Goal: Navigation & Orientation: Understand site structure

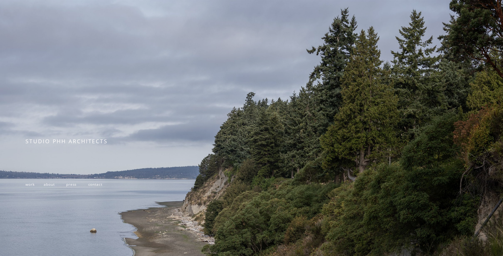
click at [30, 187] on span "work" at bounding box center [29, 184] width 9 height 5
click at [32, 184] on span "work" at bounding box center [29, 184] width 9 height 5
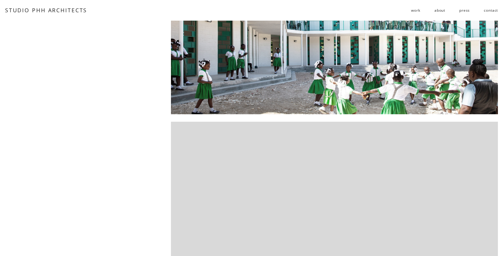
scroll to position [19, 0]
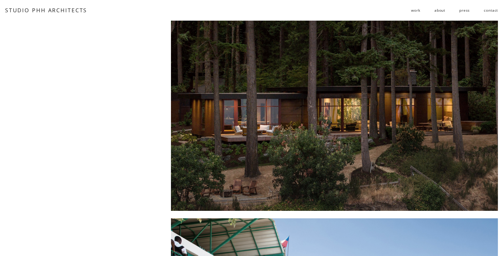
click at [438, 11] on link "about" at bounding box center [440, 10] width 11 height 10
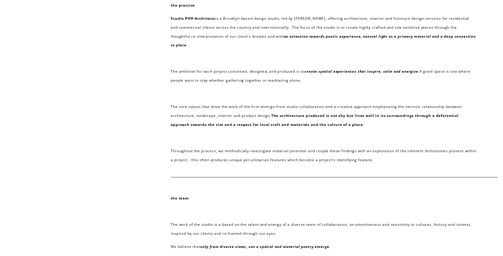
scroll to position [23, 0]
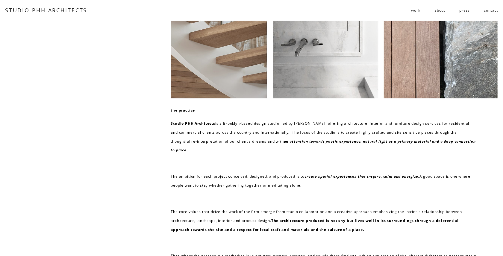
click at [463, 10] on link "press" at bounding box center [465, 10] width 10 height 10
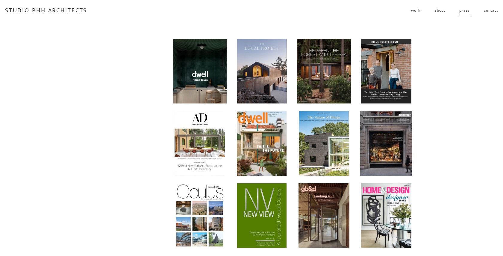
click at [491, 10] on link "contact" at bounding box center [491, 10] width 14 height 10
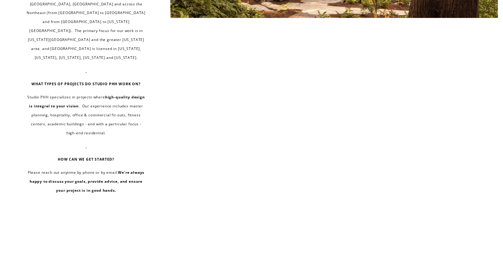
scroll to position [509, 0]
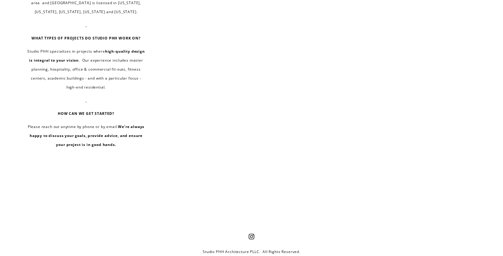
click at [251, 231] on use "Instagram" at bounding box center [252, 237] width 12 height 12
